Goal: Task Accomplishment & Management: Manage account settings

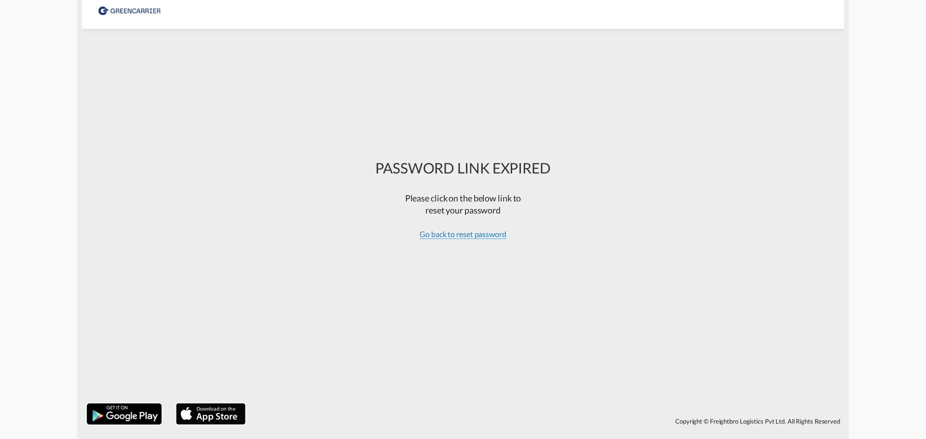
click at [464, 238] on span "Go back to reset password" at bounding box center [463, 235] width 87 height 10
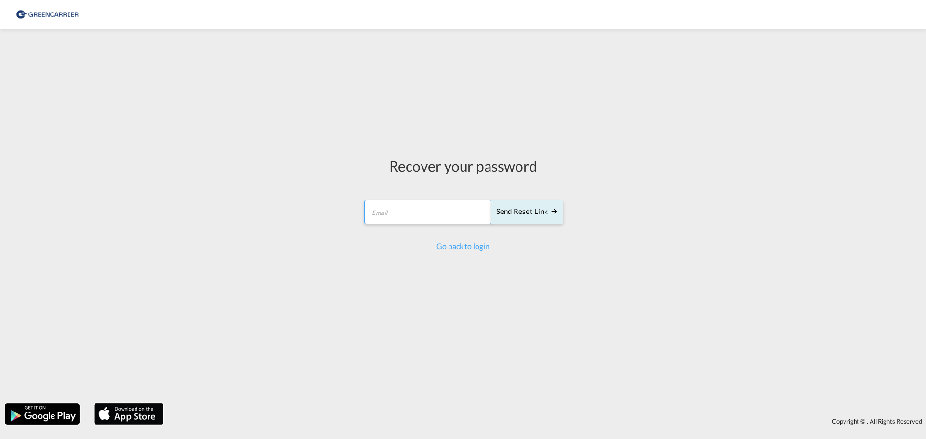
click at [424, 212] on input "email" at bounding box center [428, 212] width 128 height 24
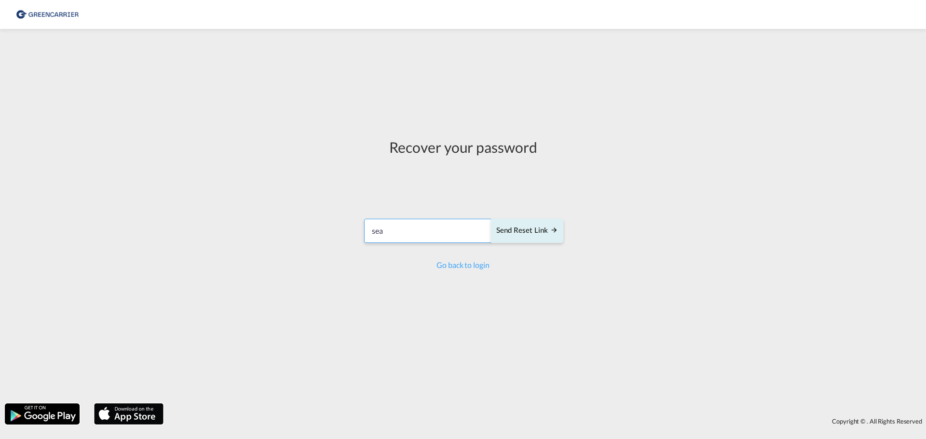
type input "[EMAIL_ADDRESS][DOMAIN_NAME]"
click at [546, 230] on div "Send reset link" at bounding box center [527, 230] width 62 height 11
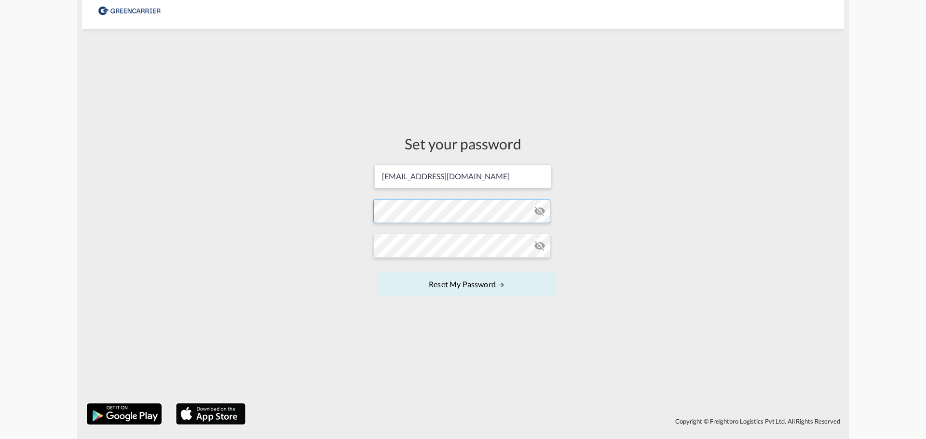
click at [460, 205] on form "[EMAIL_ADDRESS][DOMAIN_NAME] Password must contain the following: A special cha…" at bounding box center [462, 232] width 179 height 136
click at [495, 284] on button "Reset my password" at bounding box center [466, 285] width 179 height 24
click at [441, 208] on form "[EMAIL_ADDRESS][DOMAIN_NAME] Password must contain the following: A special cha…" at bounding box center [462, 232] width 179 height 136
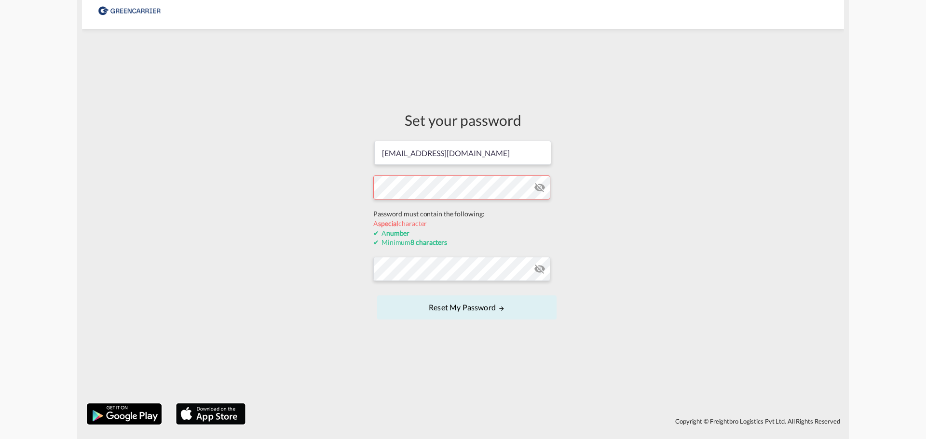
click at [345, 196] on div "Set your password [EMAIL_ADDRESS][DOMAIN_NAME] Password must contain the follow…" at bounding box center [463, 216] width 762 height 365
click at [540, 188] on form "[EMAIL_ADDRESS][DOMAIN_NAME] Password must contain the following: A special cha…" at bounding box center [462, 231] width 179 height 182
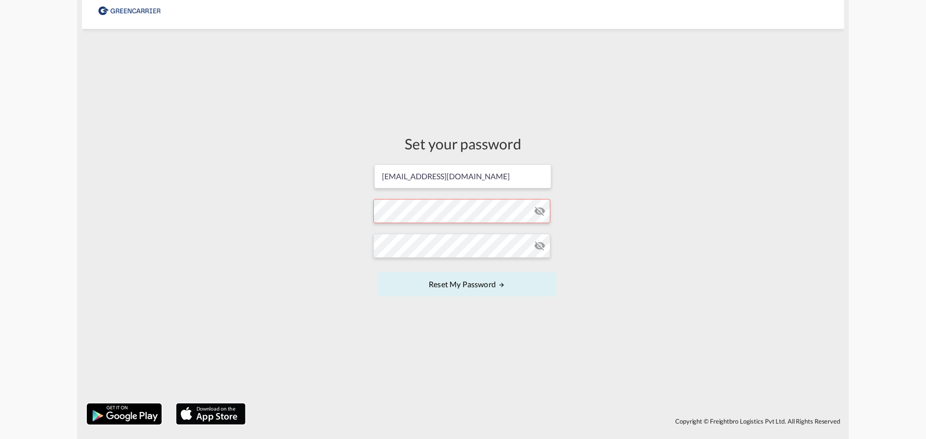
click at [547, 211] on form "[EMAIL_ADDRESS][DOMAIN_NAME] Password must contain the following: A special cha…" at bounding box center [462, 232] width 179 height 136
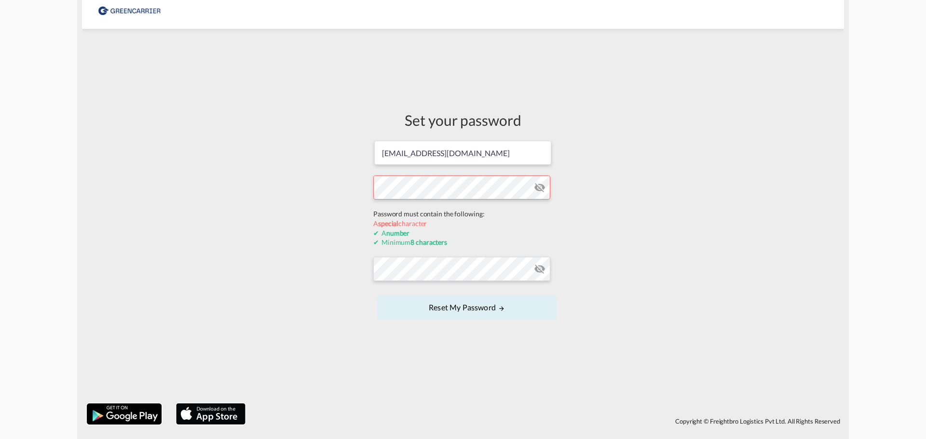
click at [538, 190] on form "[EMAIL_ADDRESS][DOMAIN_NAME] Password must contain the following: A special cha…" at bounding box center [462, 231] width 179 height 182
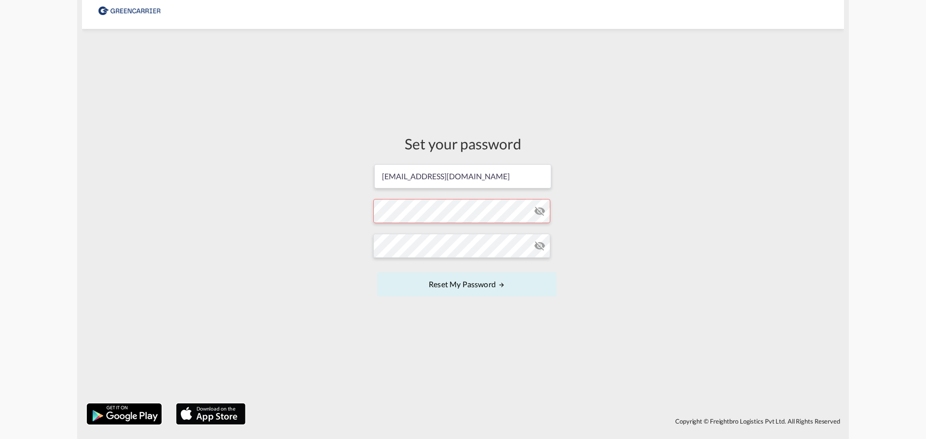
click at [539, 206] on md-icon "icon-eye-off" at bounding box center [540, 212] width 12 height 12
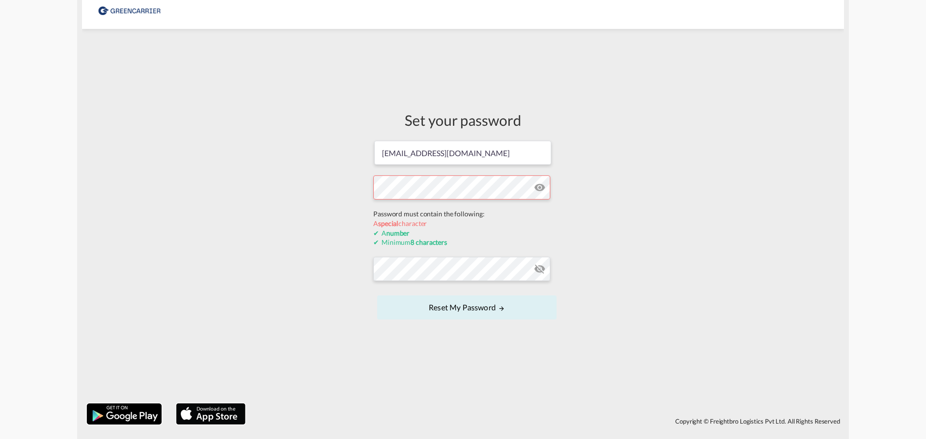
click at [448, 208] on form "[EMAIL_ADDRESS][DOMAIN_NAME] Password must contain the following: A special cha…" at bounding box center [462, 231] width 179 height 182
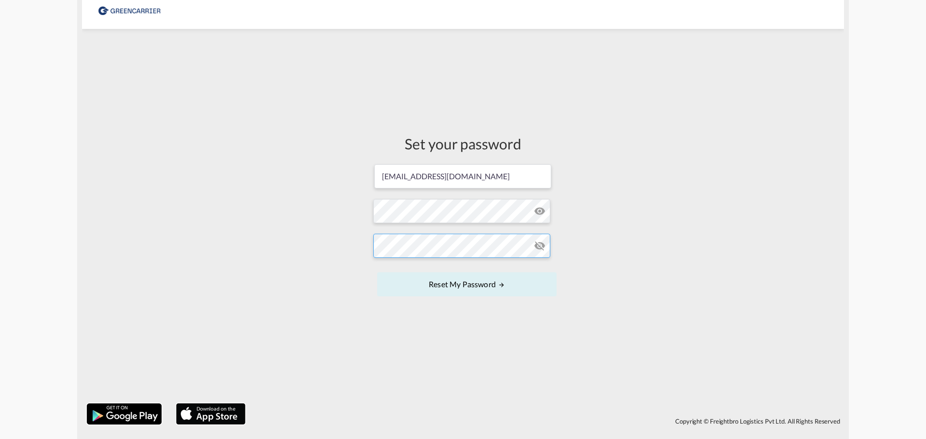
click at [432, 268] on form "[EMAIL_ADDRESS][DOMAIN_NAME] Password must contain the following: A special cha…" at bounding box center [462, 232] width 179 height 136
click at [224, 239] on div "Set your password [EMAIL_ADDRESS][DOMAIN_NAME] Password must contain the follow…" at bounding box center [463, 216] width 762 height 365
click at [455, 281] on button "Reset my password" at bounding box center [466, 285] width 179 height 24
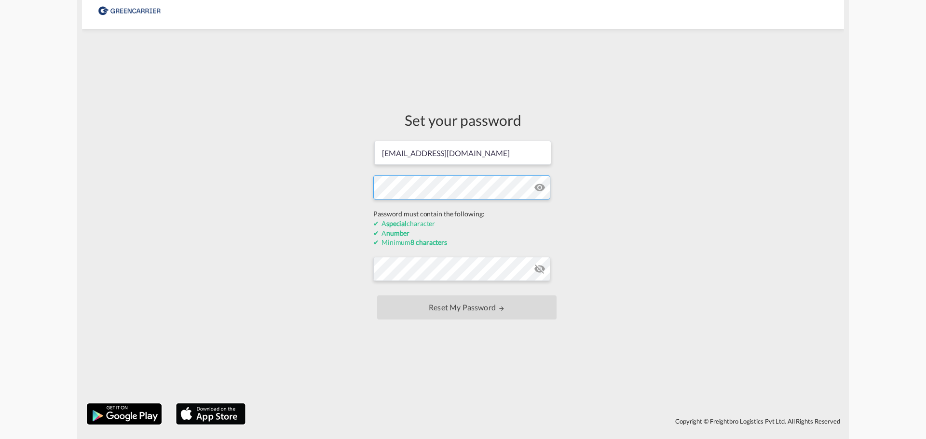
click at [424, 209] on form "[EMAIL_ADDRESS][DOMAIN_NAME] Password must contain the following: A special cha…" at bounding box center [462, 231] width 179 height 182
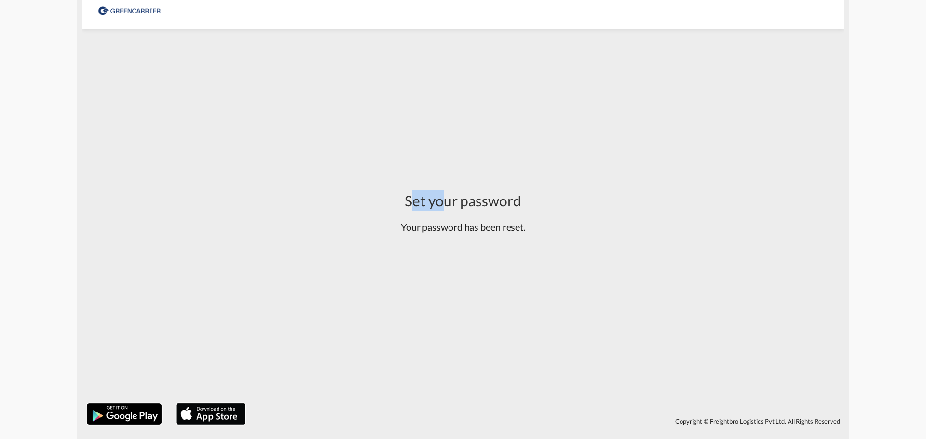
click at [309, 195] on div "Set your password Your password has been reset." at bounding box center [463, 216] width 762 height 365
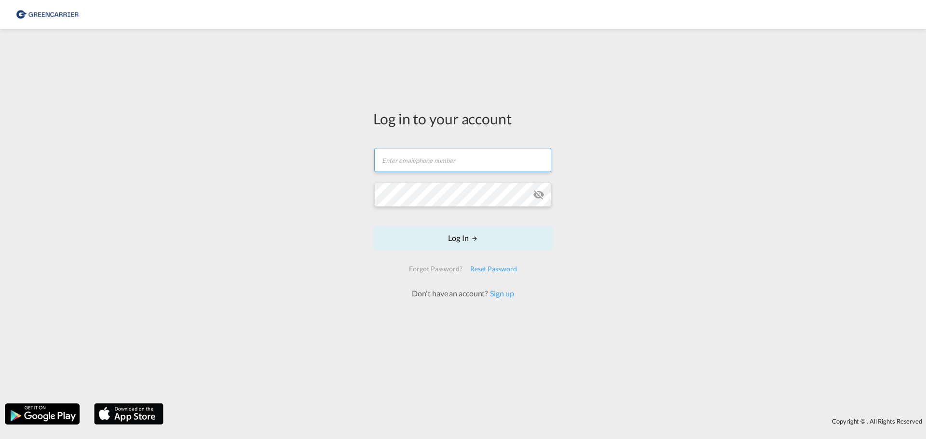
type input "[EMAIL_ADDRESS][DOMAIN_NAME]"
click at [481, 232] on button "Log In" at bounding box center [462, 238] width 179 height 24
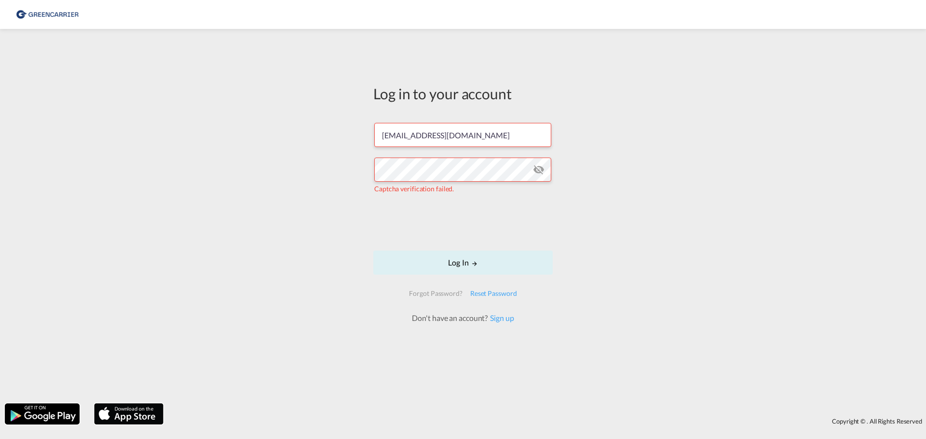
click at [539, 167] on md-icon "icon-eye-off" at bounding box center [539, 170] width 12 height 12
click at [455, 263] on button "Log In" at bounding box center [462, 263] width 179 height 24
